Goal: Check status: Check status

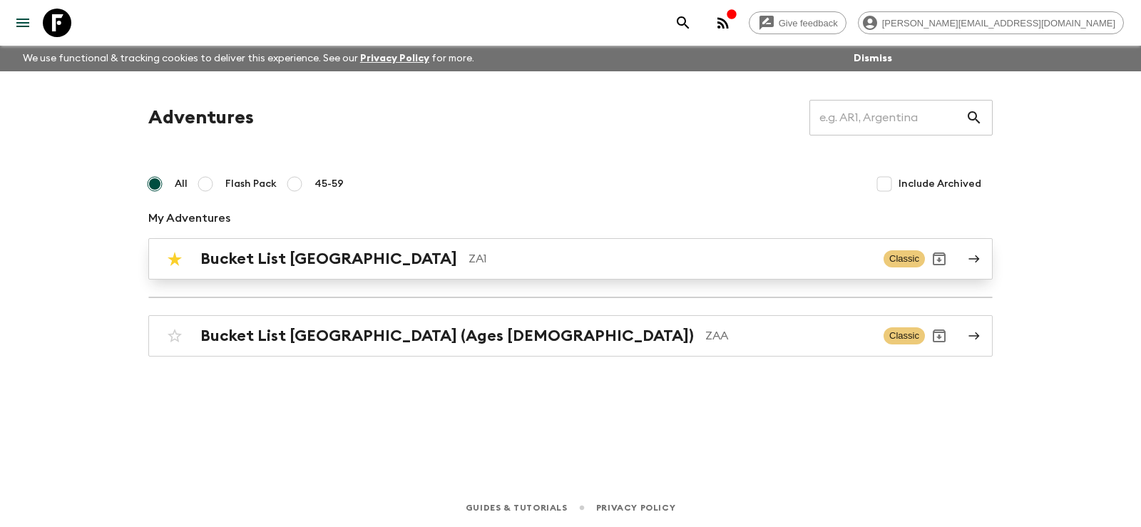
click at [270, 265] on h2 "Bucket List [GEOGRAPHIC_DATA]" at bounding box center [328, 259] width 257 height 19
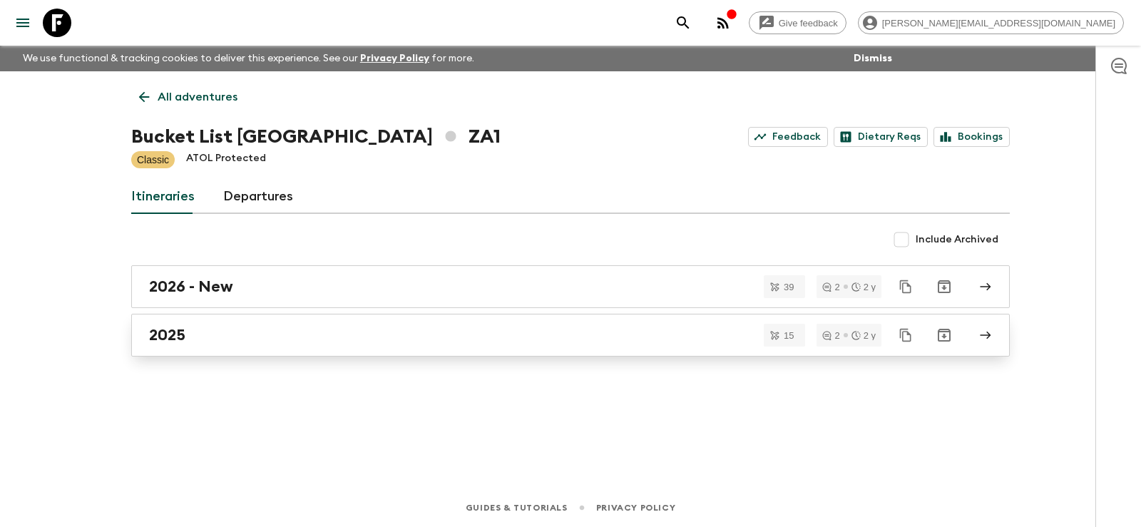
click at [157, 331] on h2 "2025" at bounding box center [167, 335] width 36 height 19
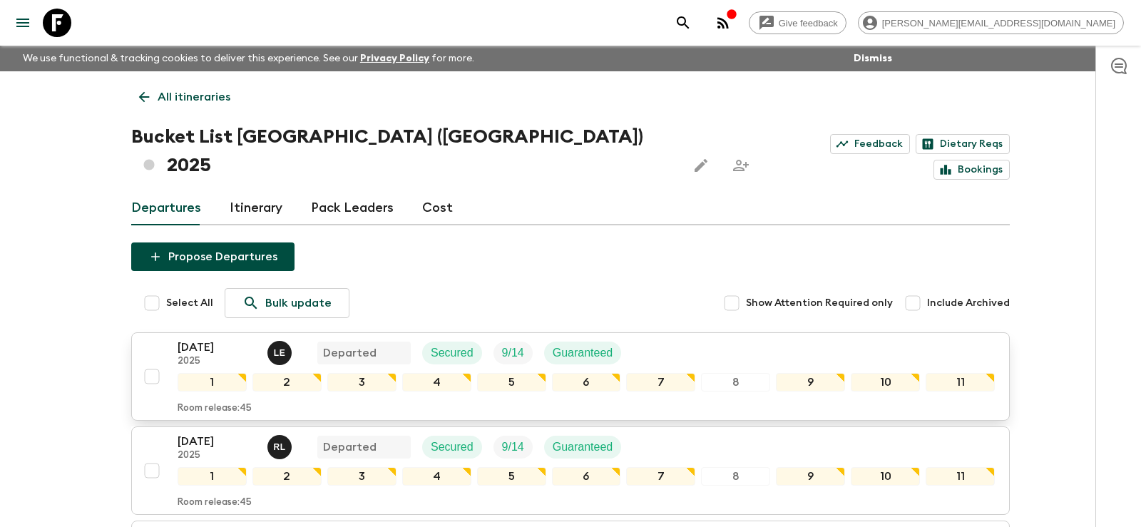
click at [202, 339] on p "[DATE]" at bounding box center [217, 347] width 78 height 17
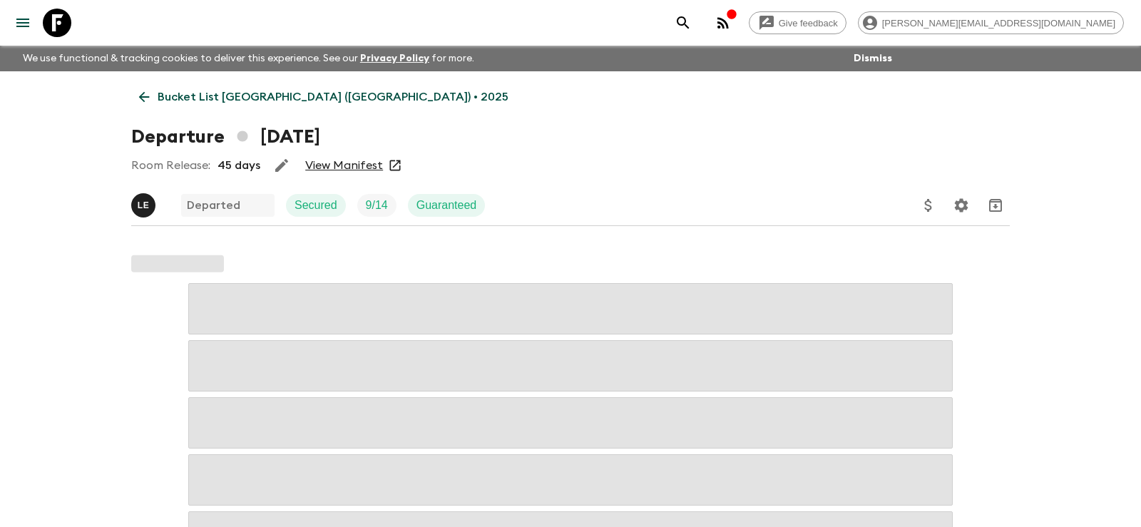
click at [340, 163] on link "View Manifest" at bounding box center [344, 165] width 78 height 14
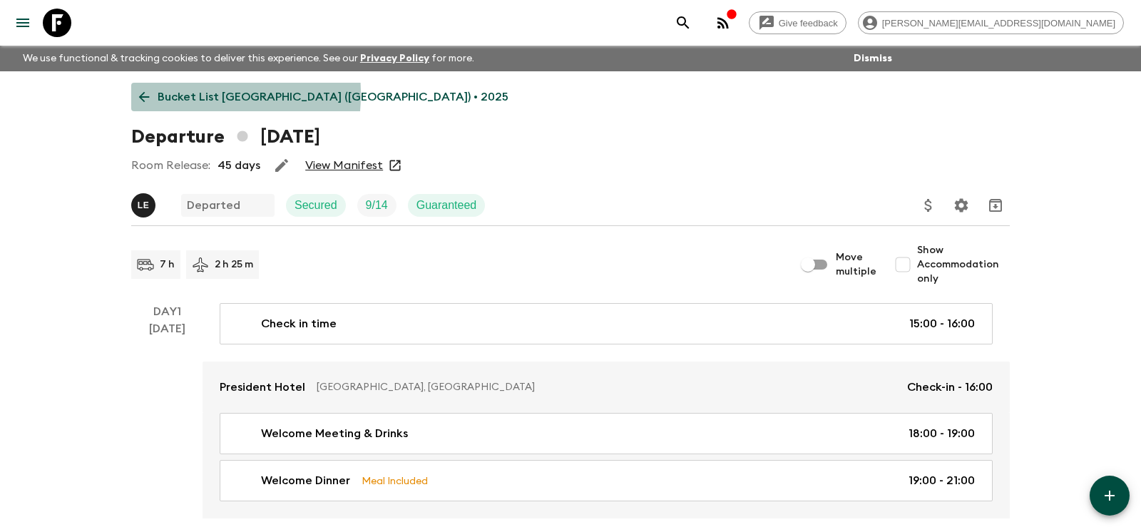
click at [149, 93] on icon at bounding box center [144, 97] width 16 height 16
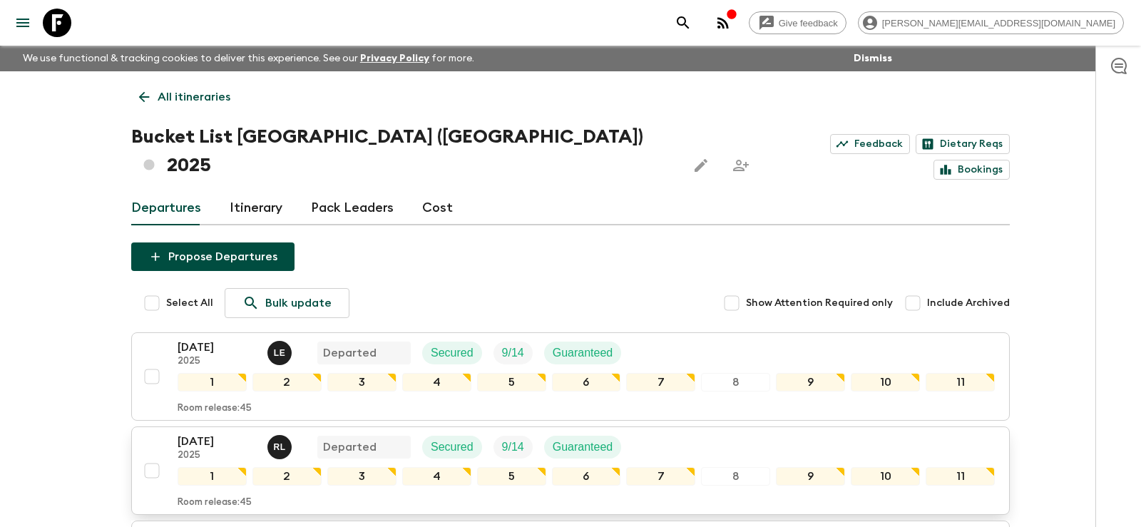
click at [195, 433] on p "[DATE]" at bounding box center [217, 441] width 78 height 17
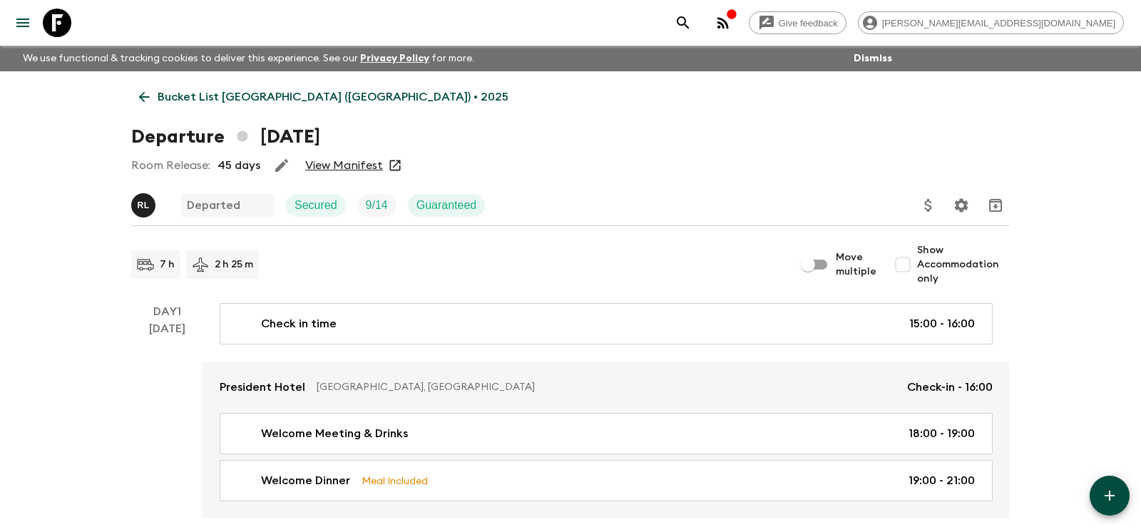
click at [347, 161] on link "View Manifest" at bounding box center [344, 165] width 78 height 14
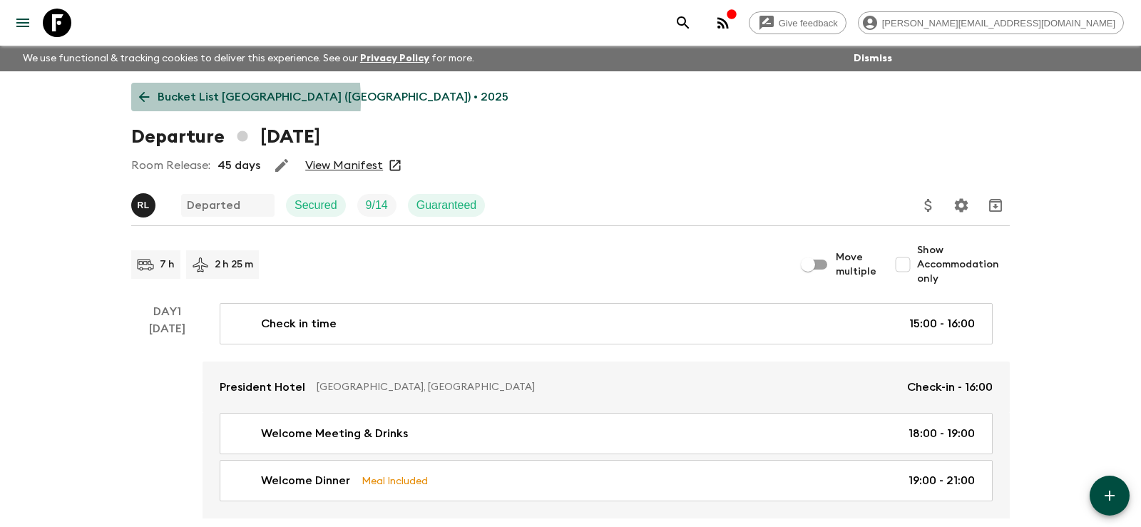
click at [160, 101] on p "Bucket List [GEOGRAPHIC_DATA] ([GEOGRAPHIC_DATA]) • 2025" at bounding box center [333, 96] width 351 height 17
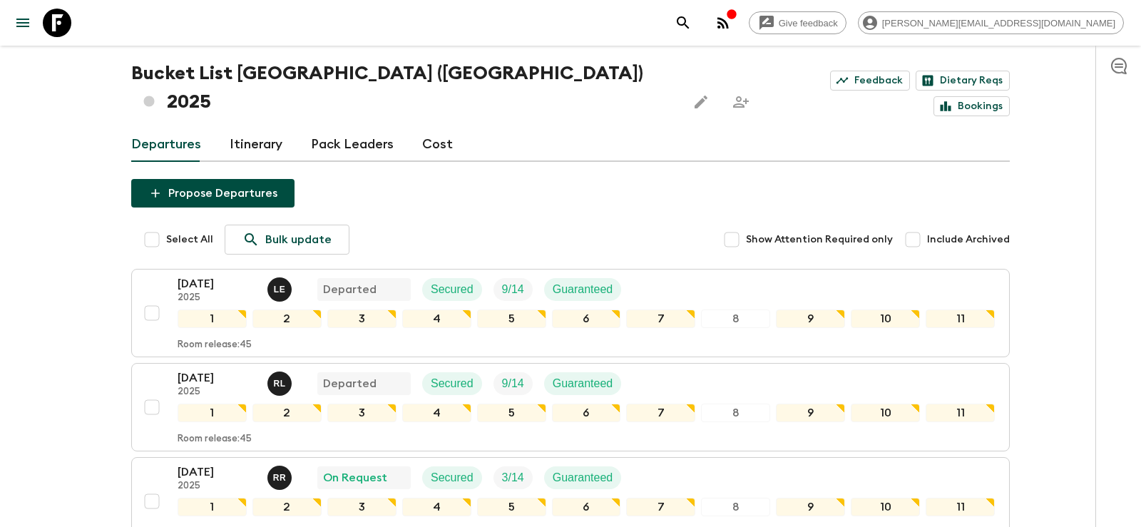
scroll to position [93, 0]
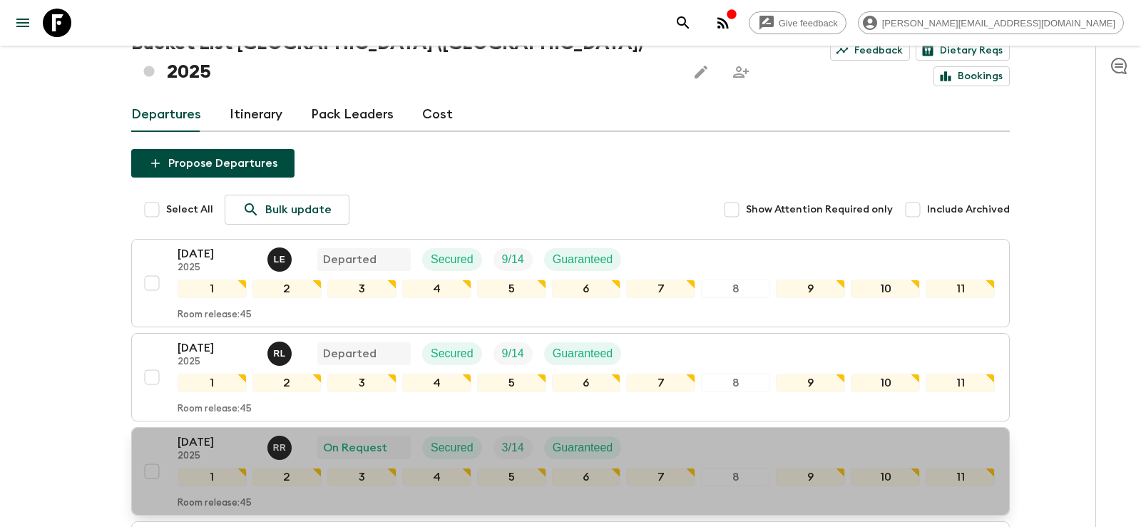
click at [197, 433] on p "[DATE]" at bounding box center [217, 441] width 78 height 17
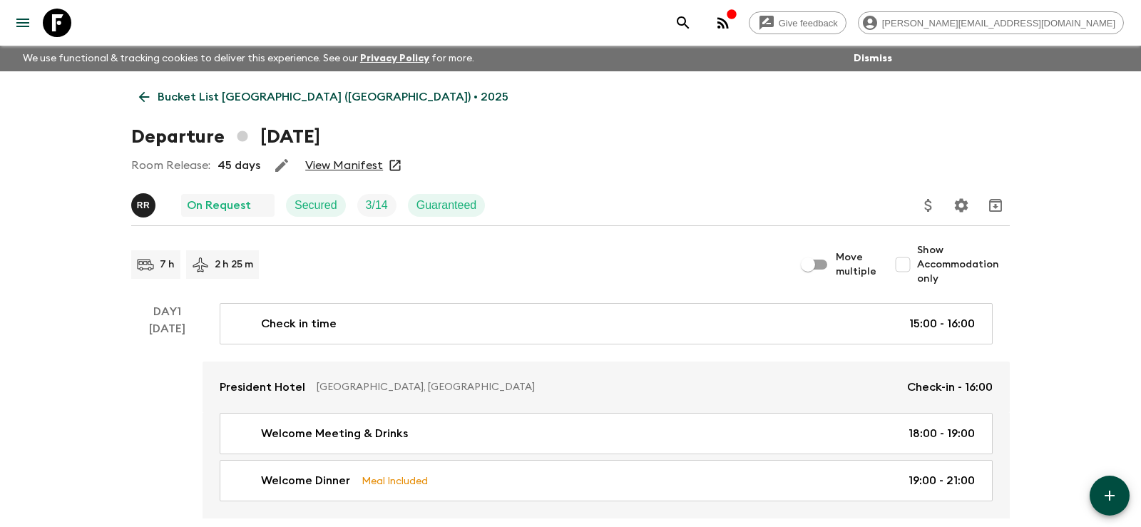
click at [345, 163] on link "View Manifest" at bounding box center [344, 165] width 78 height 14
